Goal: Task Accomplishment & Management: Use online tool/utility

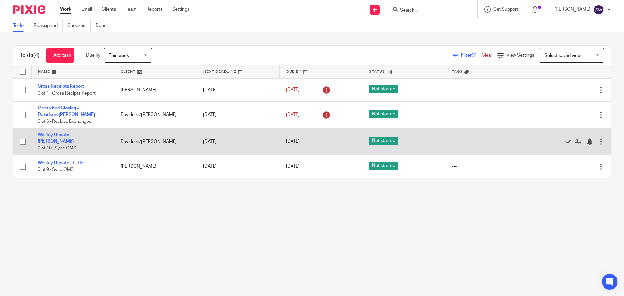
click at [79, 132] on td "Weekly Update - [PERSON_NAME] 0 of 10 · Sync OMS" at bounding box center [72, 141] width 83 height 27
click at [74, 133] on link "Weekly Update - [PERSON_NAME]" at bounding box center [56, 138] width 36 height 11
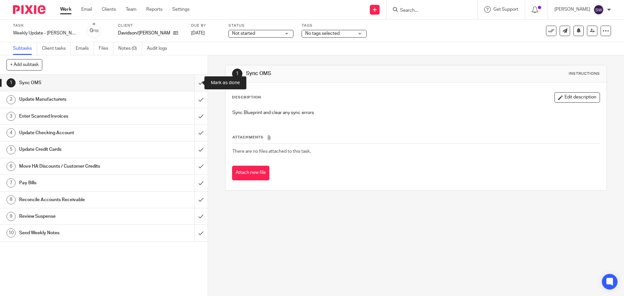
click at [195, 80] on input "submit" at bounding box center [104, 83] width 208 height 16
